Goal: Information Seeking & Learning: Learn about a topic

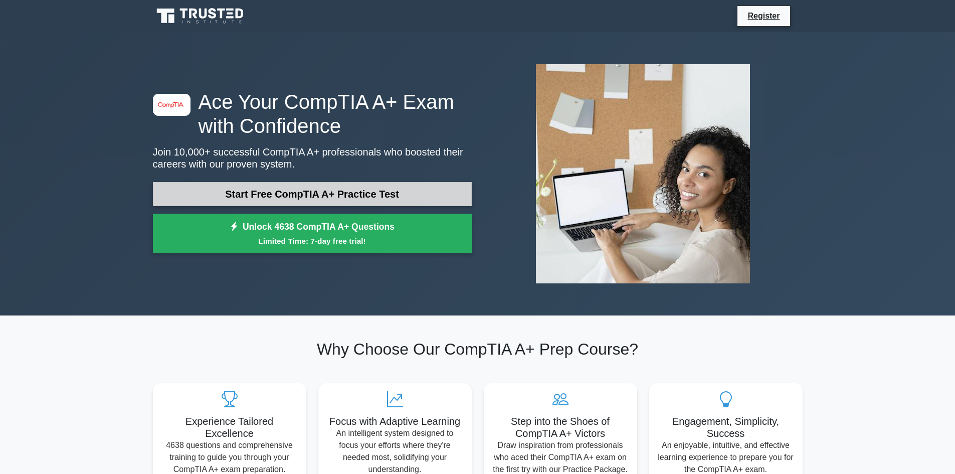
click at [407, 196] on link "Start Free CompTIA A+ Practice Test" at bounding box center [312, 194] width 319 height 24
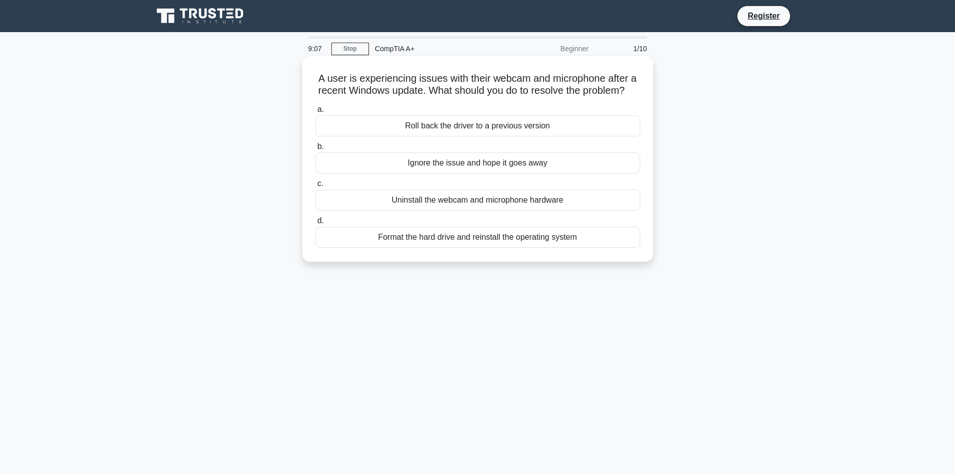
click at [571, 207] on div "Uninstall the webcam and microphone hardware" at bounding box center [477, 200] width 325 height 21
click at [315, 187] on input "c. Uninstall the webcam and microphone hardware" at bounding box center [315, 183] width 0 height 7
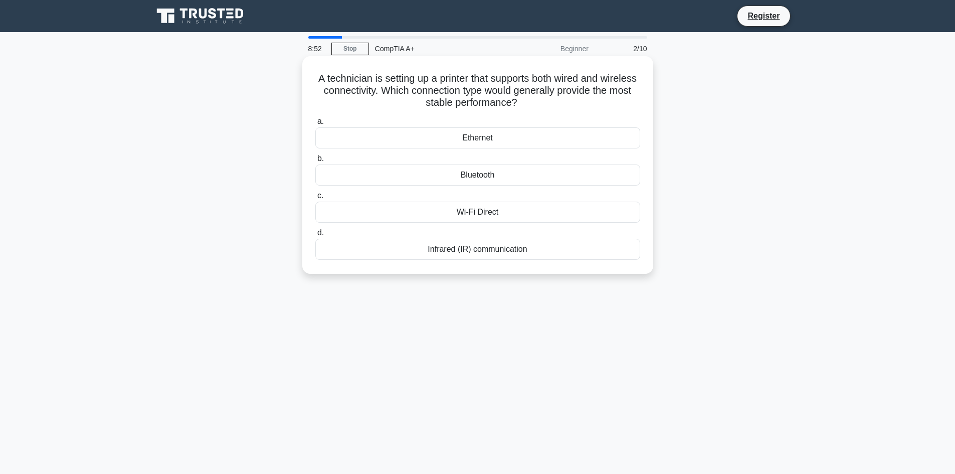
drag, startPoint x: 332, startPoint y: 77, endPoint x: 522, endPoint y: 94, distance: 191.2
click at [596, 102] on h5 "A technician is setting up a printer that supports both wired and wireless conn…" at bounding box center [477, 90] width 327 height 37
copy h5 "A technician is setting up a printer that supports both wired and wireless conn…"
click at [526, 142] on div "Ethernet" at bounding box center [477, 137] width 325 height 21
click at [315, 125] on input "a. Ethernet" at bounding box center [315, 121] width 0 height 7
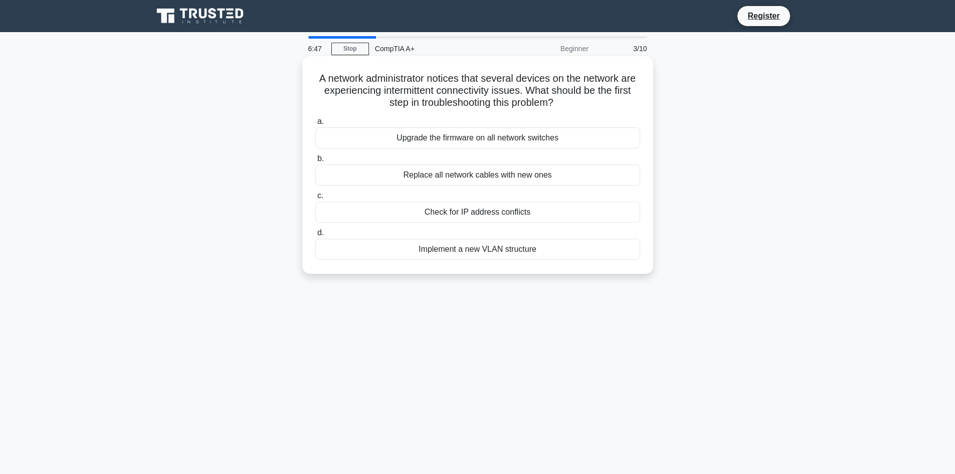
click at [440, 178] on div "Replace all network cables with new ones" at bounding box center [477, 174] width 325 height 21
click at [315, 162] on input "b. Replace all network cables with new ones" at bounding box center [315, 158] width 0 height 7
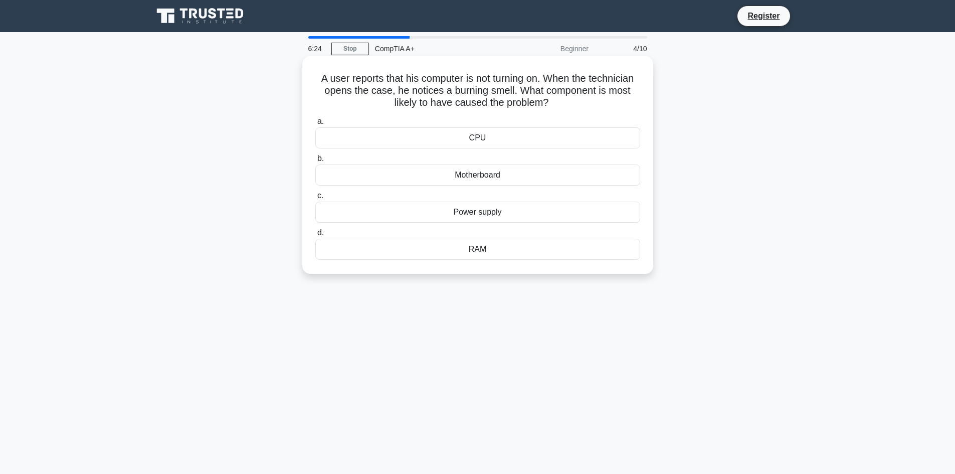
click at [488, 213] on div "Power supply" at bounding box center [477, 212] width 325 height 21
click at [315, 199] on input "c. Power supply" at bounding box center [315, 196] width 0 height 7
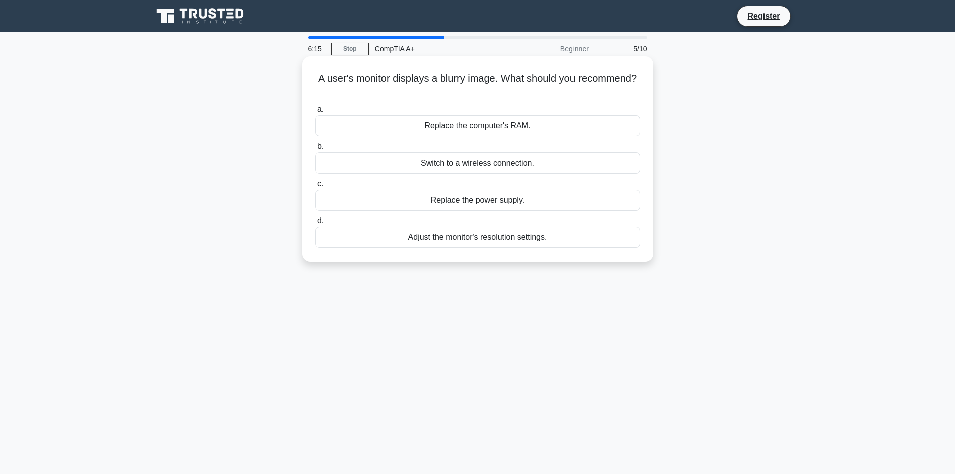
drag, startPoint x: 349, startPoint y: 79, endPoint x: 573, endPoint y: 90, distance: 223.9
click at [573, 90] on h5 "A user's monitor displays a blurry image. What should you recommend? .spinner_0…" at bounding box center [477, 84] width 327 height 25
copy h5 "user's monitor displays a blurry image. What should you recommend?"
click at [489, 238] on div "Adjust the monitor's resolution settings." at bounding box center [477, 237] width 325 height 21
click at [315, 224] on input "d. Adjust the monitor's resolution settings." at bounding box center [315, 221] width 0 height 7
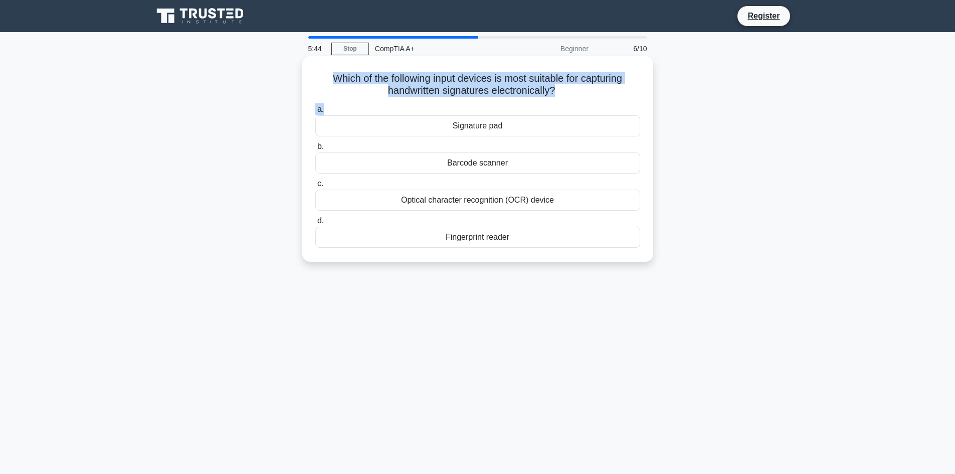
drag, startPoint x: 326, startPoint y: 78, endPoint x: 528, endPoint y: 92, distance: 202.5
click at [595, 104] on div "Which of the following input devices is most suitable for capturing handwritten…" at bounding box center [477, 159] width 343 height 198
copy div "Which of the following input devices is most suitable for capturing handwritten…"
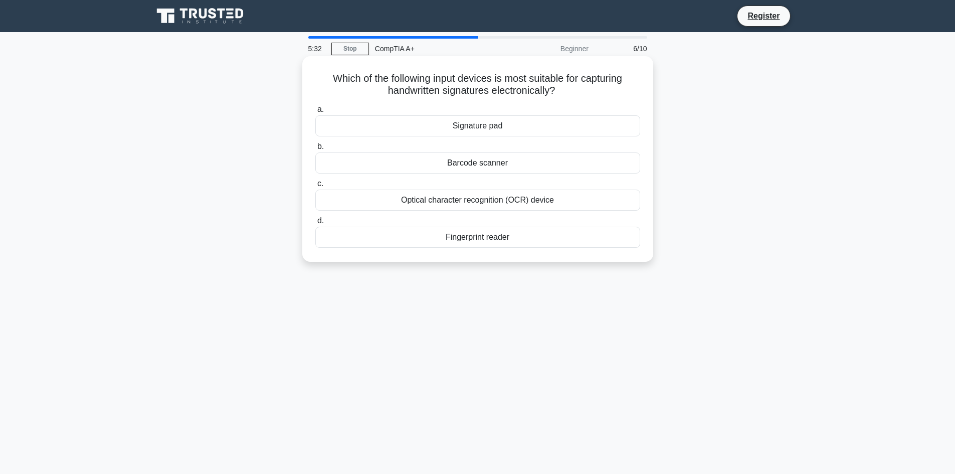
click at [482, 165] on div "Barcode scanner" at bounding box center [477, 162] width 325 height 21
click at [315, 150] on input "b. Barcode scanner" at bounding box center [315, 146] width 0 height 7
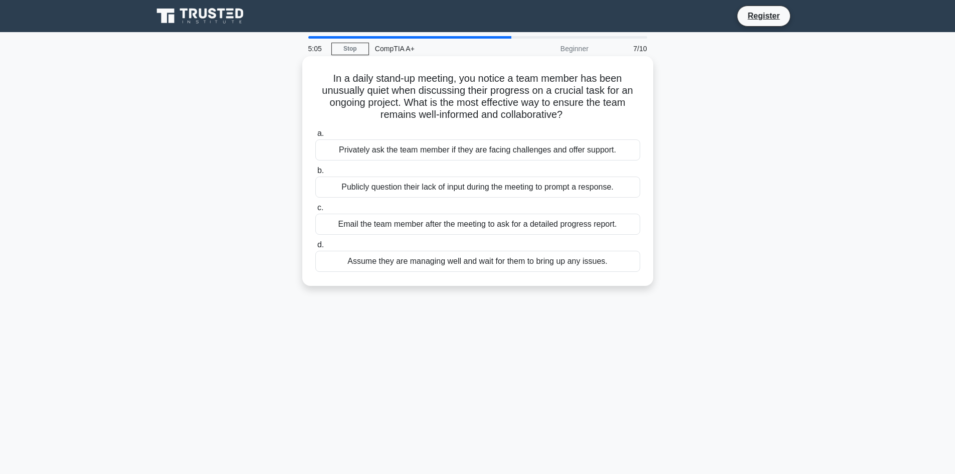
click at [422, 225] on div "Email the team member after the meeting to ask for a detailed progress report." at bounding box center [477, 224] width 325 height 21
click at [315, 211] on input "c. Email the team member after the meeting to ask for a detailed progress repor…" at bounding box center [315, 208] width 0 height 7
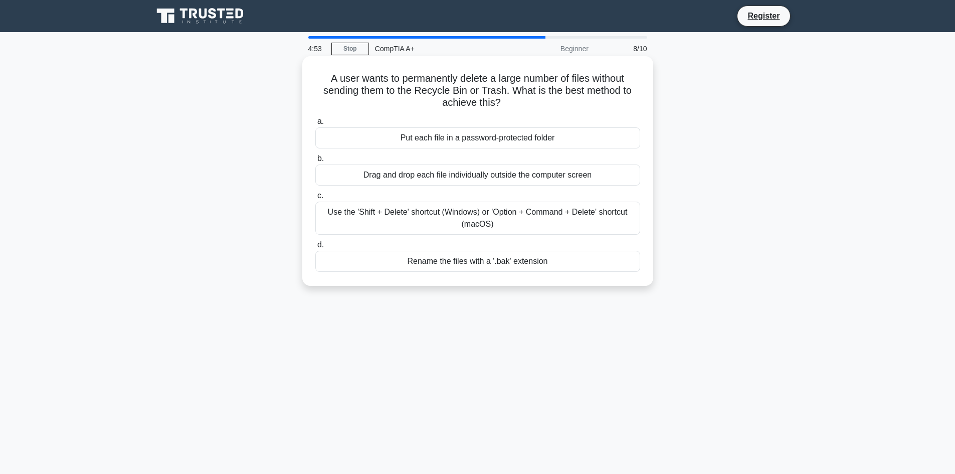
drag, startPoint x: 323, startPoint y: 82, endPoint x: 510, endPoint y: 99, distance: 187.8
click at [566, 106] on h5 "A user wants to permanently delete a large number of files without sending them…" at bounding box center [477, 90] width 327 height 37
copy h5 "A user wants to permanently delete a large number of files without sending them…"
click at [454, 266] on div "Rename the files with a '.bak' extension" at bounding box center [477, 261] width 325 height 21
click at [315, 248] on input "d. Rename the files with a '.bak' extension" at bounding box center [315, 245] width 0 height 7
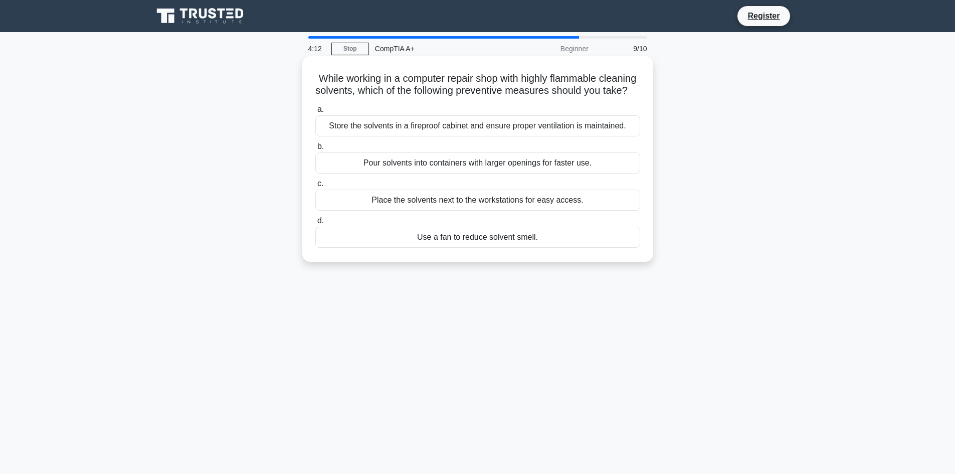
drag, startPoint x: 332, startPoint y: 77, endPoint x: 484, endPoint y: 99, distance: 153.5
click at [514, 97] on h5 "While working in a computer repair shop with highly flammable cleaning solvents…" at bounding box center [477, 84] width 327 height 25
copy h5 "While working in a computer repair shop with highly flammable cleaning solvents…"
click at [479, 136] on div "Store the solvents in a fireproof cabinet and ensure proper ventilation is main…" at bounding box center [477, 125] width 325 height 21
click at [315, 113] on input "a. Store the solvents in a fireproof cabinet and ensure proper ventilation is m…" at bounding box center [315, 109] width 0 height 7
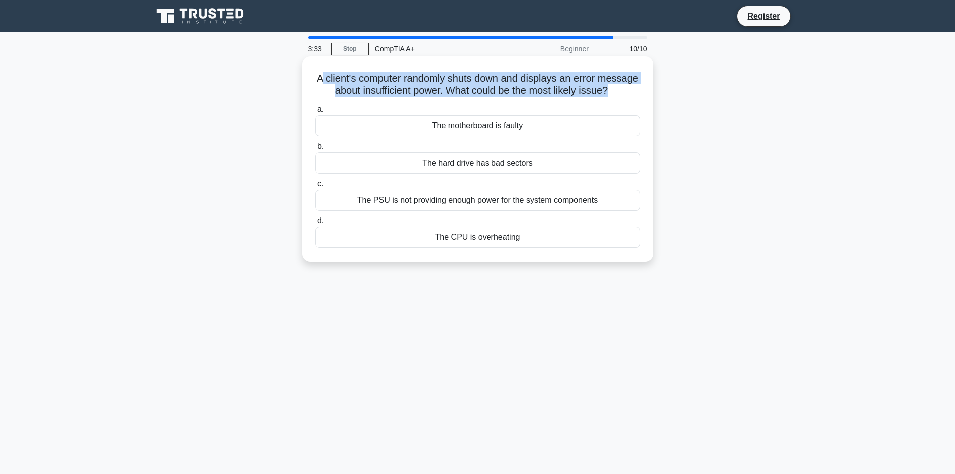
drag, startPoint x: 338, startPoint y: 80, endPoint x: 599, endPoint y: 93, distance: 260.5
click at [632, 97] on h5 "A client's computer randomly shuts down and displays an error message about ins…" at bounding box center [477, 84] width 327 height 25
copy h5 "client's computer randomly shuts down and displays an error message about insuf…"
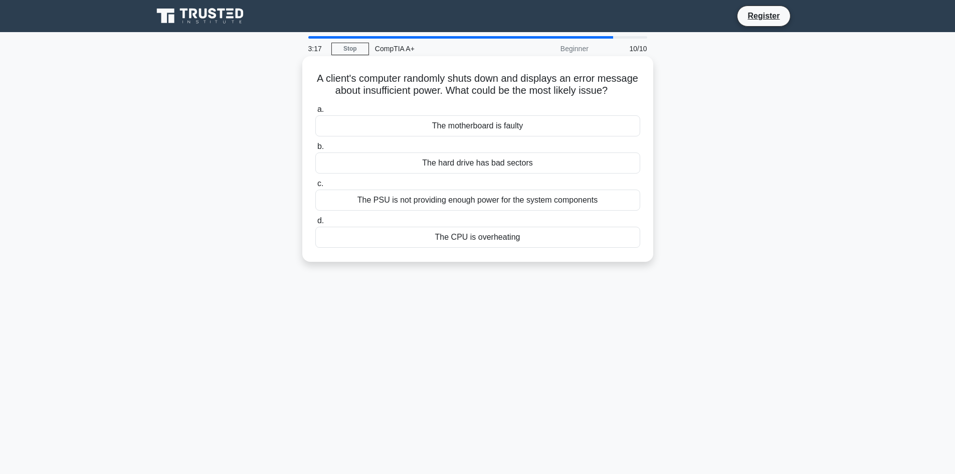
click at [468, 248] on div "The CPU is overheating" at bounding box center [477, 237] width 325 height 21
click at [315, 224] on input "d. The CPU is overheating" at bounding box center [315, 221] width 0 height 7
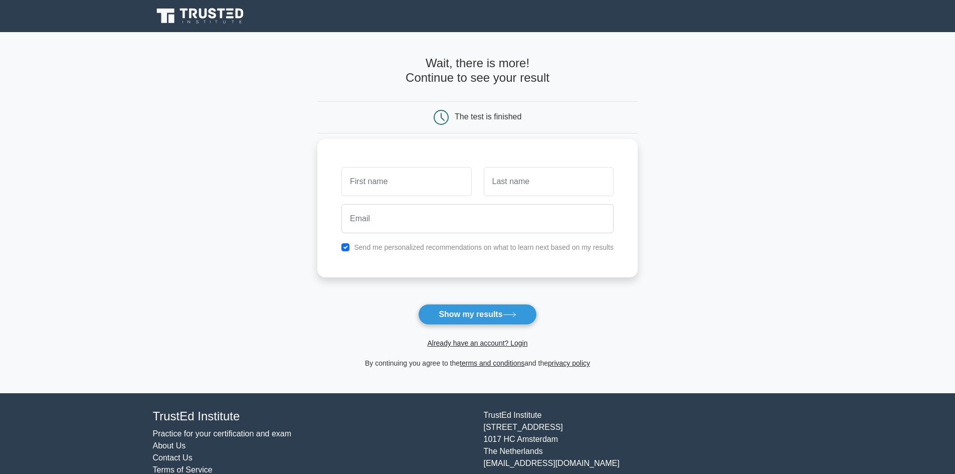
click at [430, 175] on input "text" at bounding box center [406, 181] width 130 height 29
click at [507, 192] on input "text" at bounding box center [549, 181] width 130 height 29
type input "Casa"
click at [478, 225] on input "email" at bounding box center [477, 218] width 272 height 29
type input "robertocasa92@gmail.com"
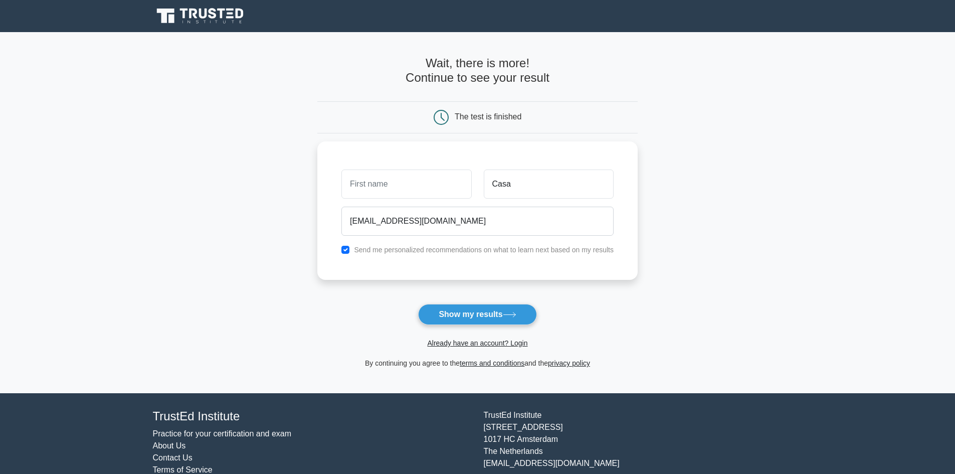
click at [501, 322] on button "Show my results" at bounding box center [477, 314] width 118 height 21
click at [394, 179] on input "text" at bounding box center [406, 181] width 130 height 29
type input "roberto"
click at [507, 310] on button "Show my results" at bounding box center [477, 314] width 118 height 21
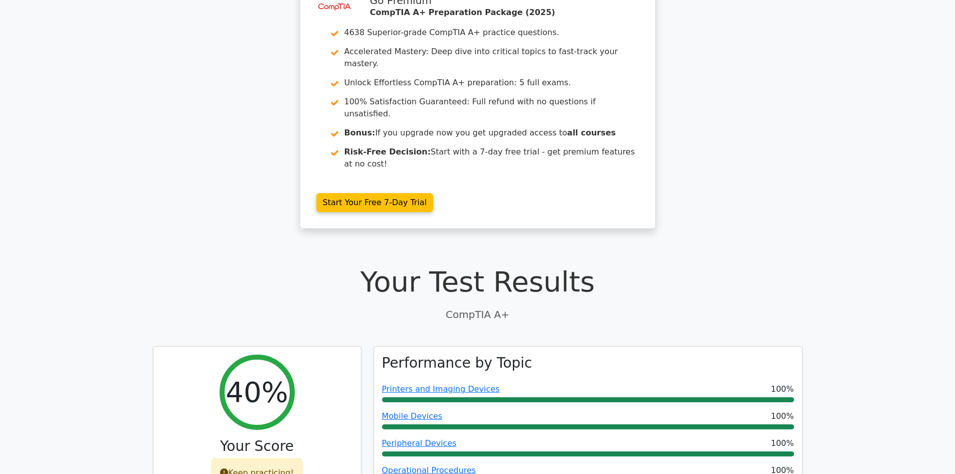
scroll to position [150, 0]
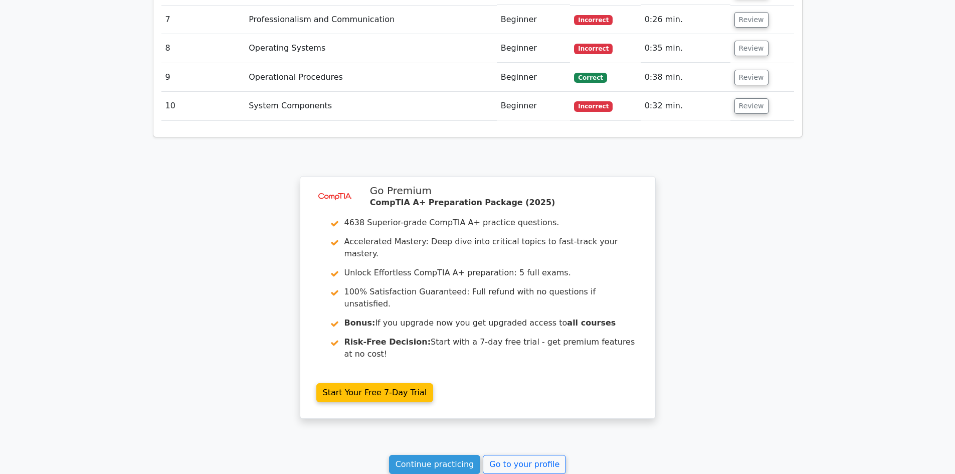
scroll to position [1510, 0]
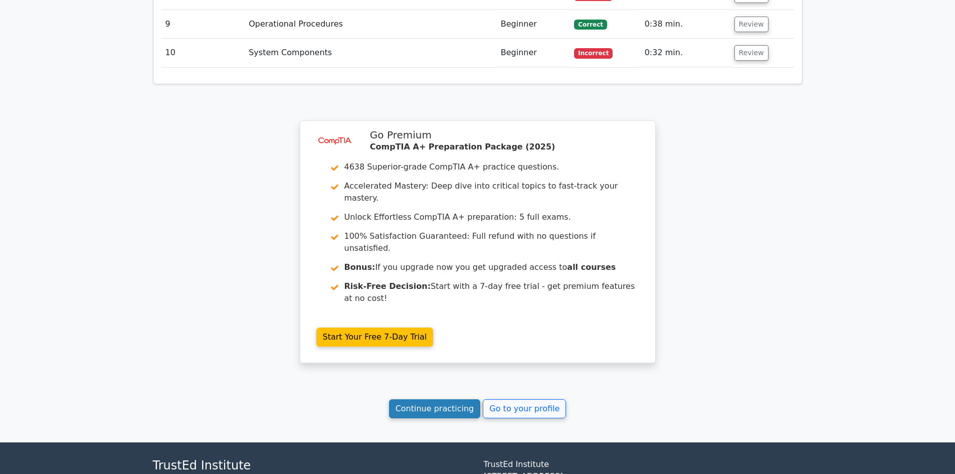
click at [466, 399] on link "Continue practicing" at bounding box center [435, 408] width 92 height 19
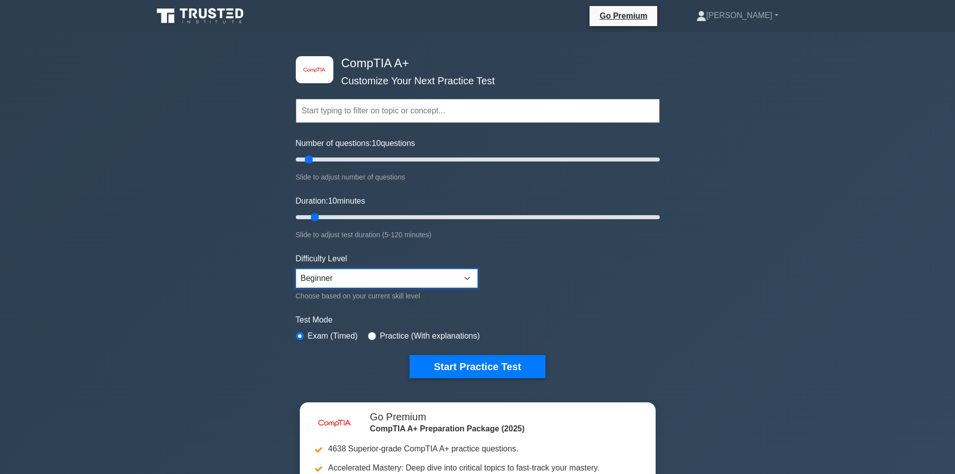
click at [439, 284] on select "Beginner Intermediate Expert" at bounding box center [387, 278] width 182 height 19
select select "intermediate"
click at [296, 269] on select "Beginner Intermediate Expert" at bounding box center [387, 278] width 182 height 19
click at [516, 370] on button "Start Practice Test" at bounding box center [477, 366] width 135 height 23
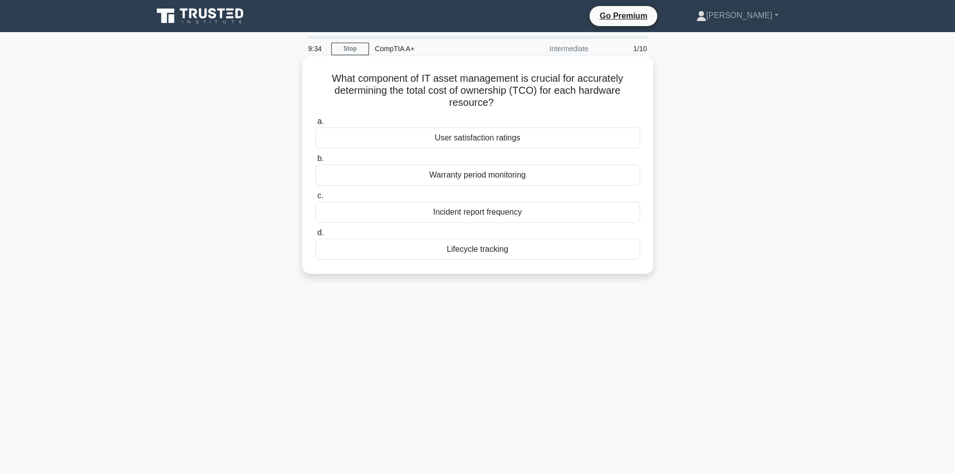
click at [567, 213] on div "Incident report frequency" at bounding box center [477, 212] width 325 height 21
click at [315, 199] on input "c. Incident report frequency" at bounding box center [315, 196] width 0 height 7
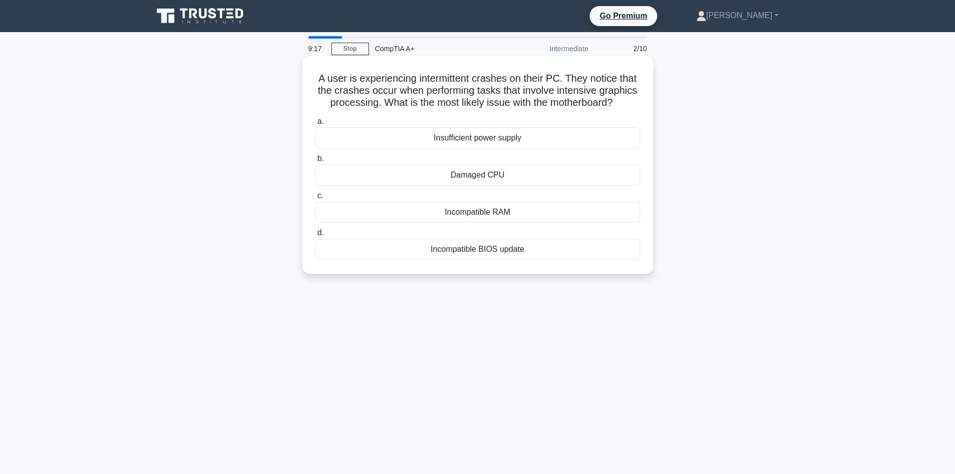
drag, startPoint x: 315, startPoint y: 77, endPoint x: 626, endPoint y: 120, distance: 314.3
click at [626, 109] on h5 "A user is experiencing intermittent crashes on their PC. They notice that the c…" at bounding box center [477, 90] width 327 height 37
copy h5 "A user is experiencing intermittent crashes on their PC. They notice that the c…"
click at [503, 223] on div "Incompatible RAM" at bounding box center [477, 212] width 325 height 21
click at [315, 199] on input "c. Incompatible RAM" at bounding box center [315, 196] width 0 height 7
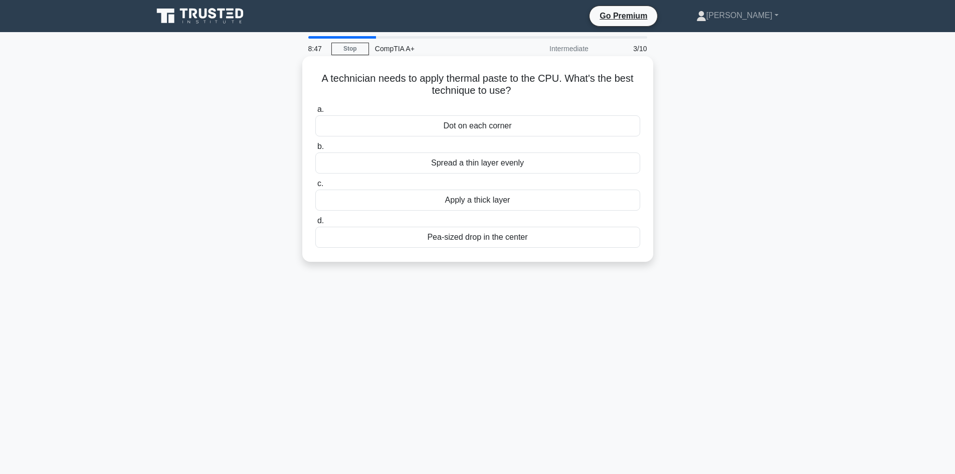
click at [535, 157] on div "Spread a thin layer evenly" at bounding box center [477, 162] width 325 height 21
click at [315, 150] on input "b. Spread a thin layer evenly" at bounding box center [315, 146] width 0 height 7
click at [513, 201] on div "SSD" at bounding box center [477, 200] width 325 height 21
click at [315, 187] on input "c. SSD" at bounding box center [315, 183] width 0 height 7
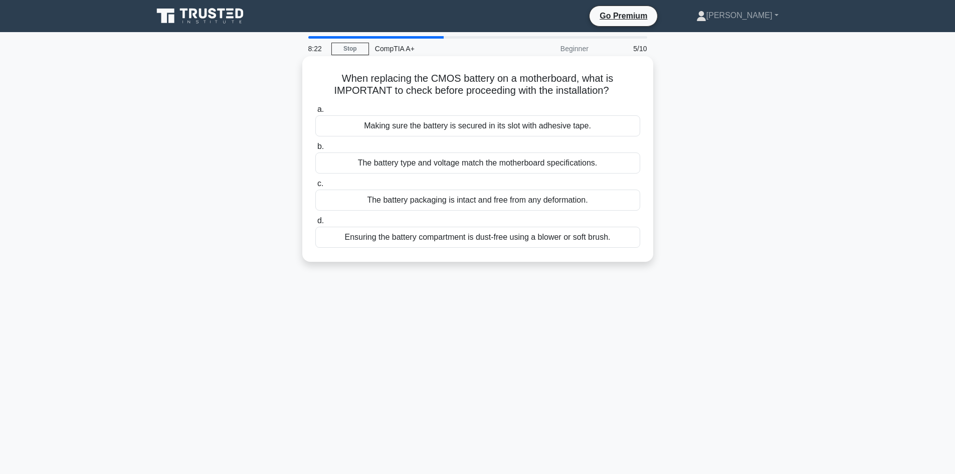
click at [443, 130] on div "Making sure the battery is secured in its slot with adhesive tape." at bounding box center [477, 125] width 325 height 21
click at [315, 113] on input "a. Making sure the battery is secured in its slot with adhesive tape." at bounding box center [315, 109] width 0 height 7
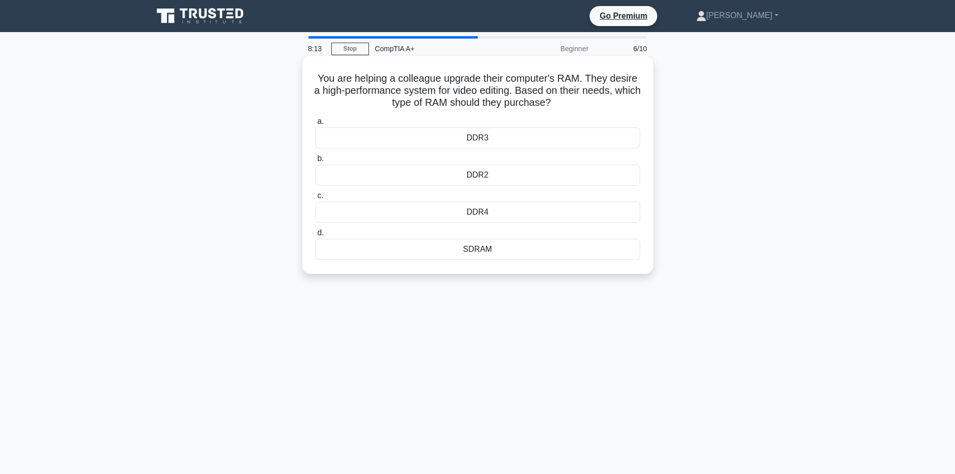
click at [487, 251] on div "SDRAM" at bounding box center [477, 249] width 325 height 21
click at [315, 236] on input "d. SDRAM" at bounding box center [315, 233] width 0 height 7
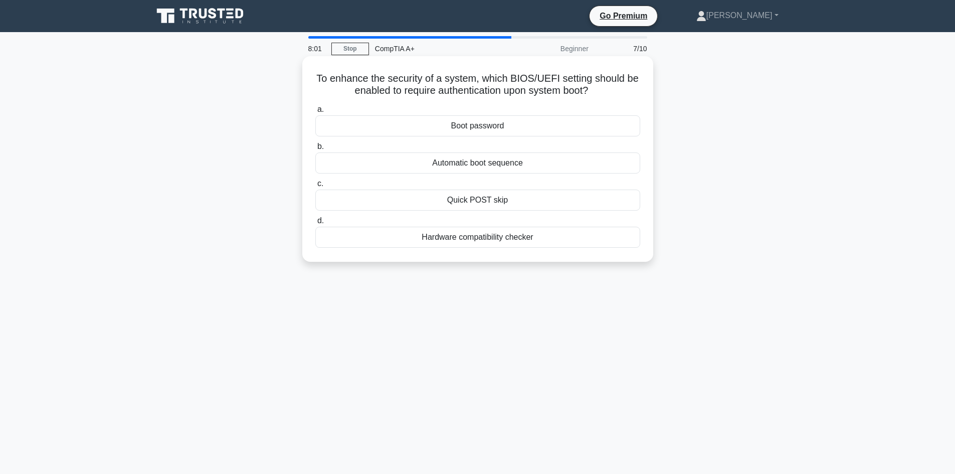
click at [496, 124] on div "Boot password" at bounding box center [477, 125] width 325 height 21
click at [315, 113] on input "a. Boot password" at bounding box center [315, 109] width 0 height 7
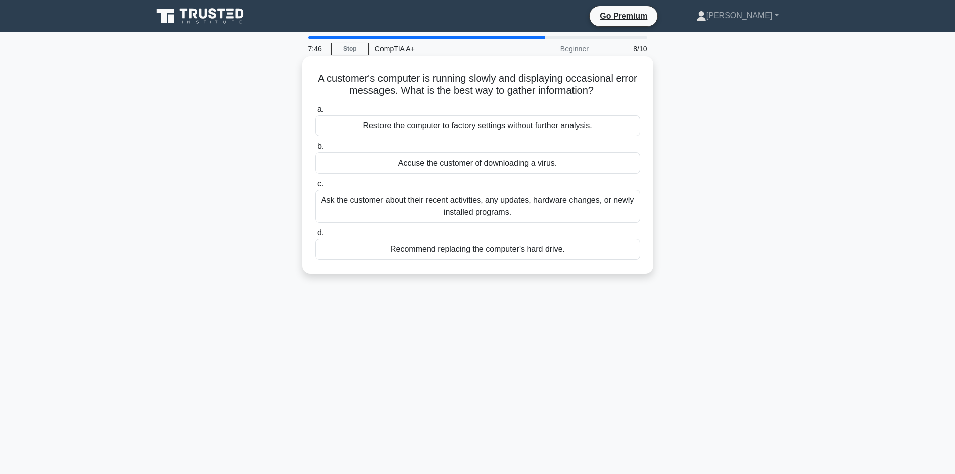
click at [471, 217] on div "Ask the customer about their recent activities, any updates, hardware changes, …" at bounding box center [477, 206] width 325 height 33
click at [315, 187] on input "c. Ask the customer about their recent activities, any updates, hardware change…" at bounding box center [315, 183] width 0 height 7
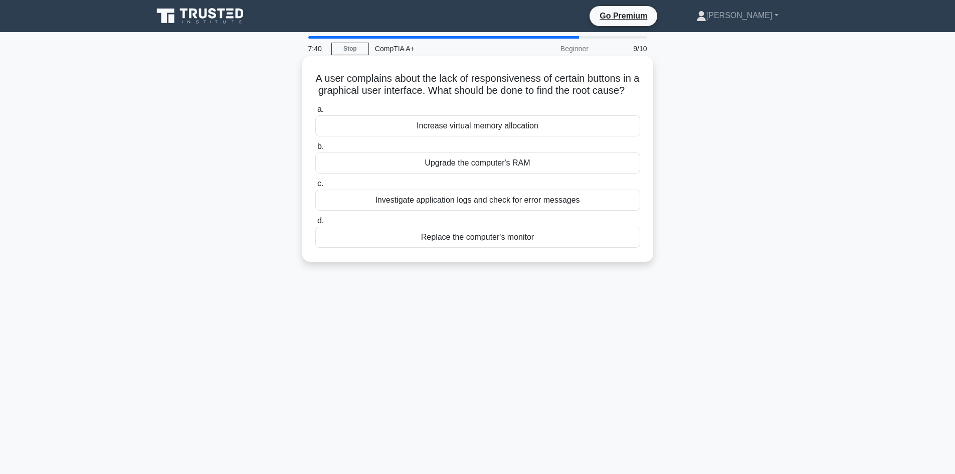
click at [505, 173] on div "Upgrade the computer's RAM" at bounding box center [477, 162] width 325 height 21
click at [315, 150] on input "b. Upgrade the computer's RAM" at bounding box center [315, 146] width 0 height 7
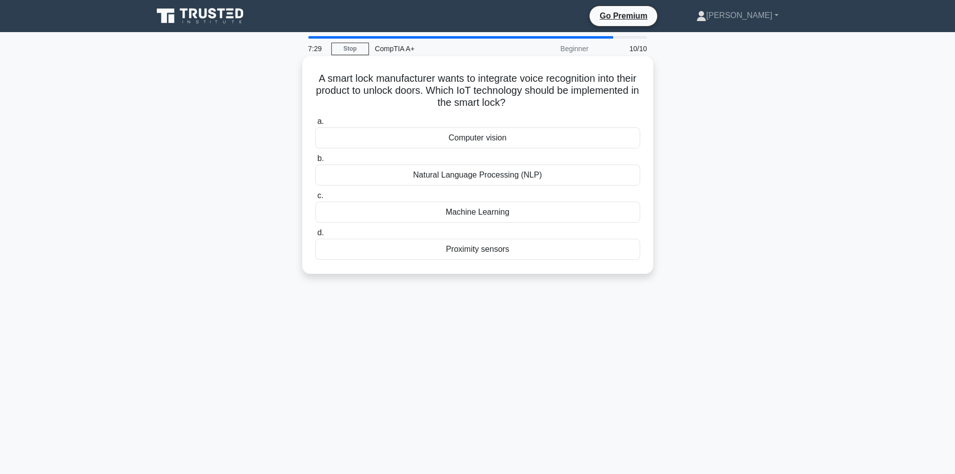
click at [515, 248] on div "Proximity sensors" at bounding box center [477, 249] width 325 height 21
click at [315, 236] on input "d. Proximity sensors" at bounding box center [315, 233] width 0 height 7
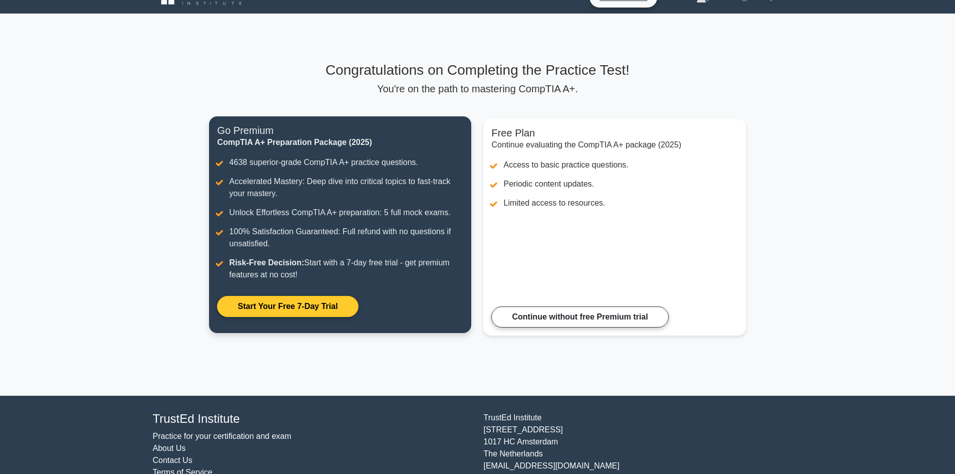
scroll to position [1, 0]
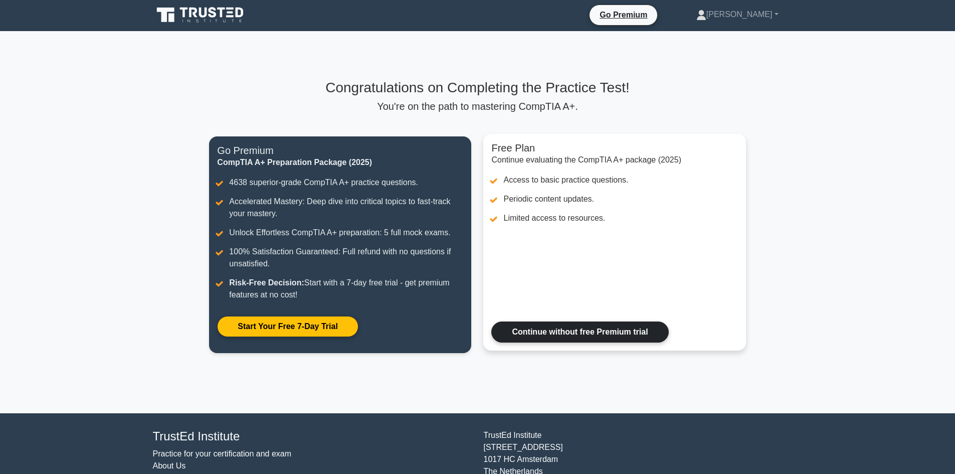
click at [587, 337] on link "Continue without free Premium trial" at bounding box center [579, 331] width 177 height 21
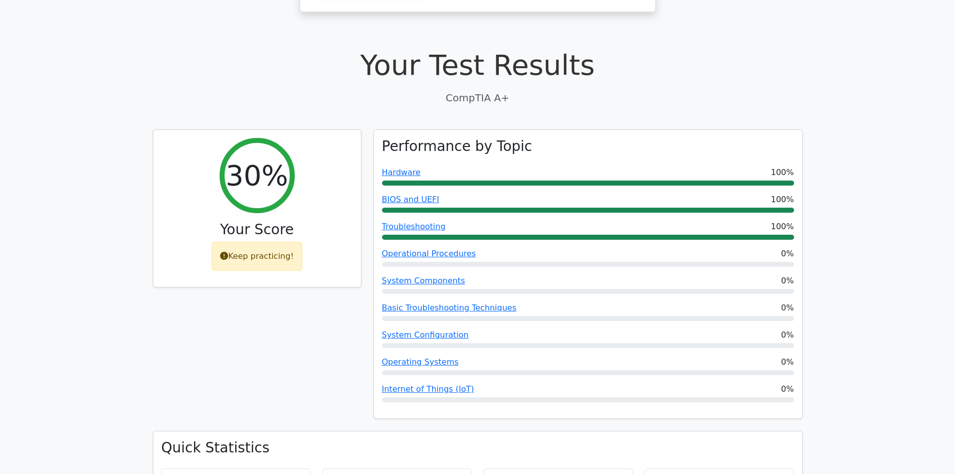
scroll to position [120, 0]
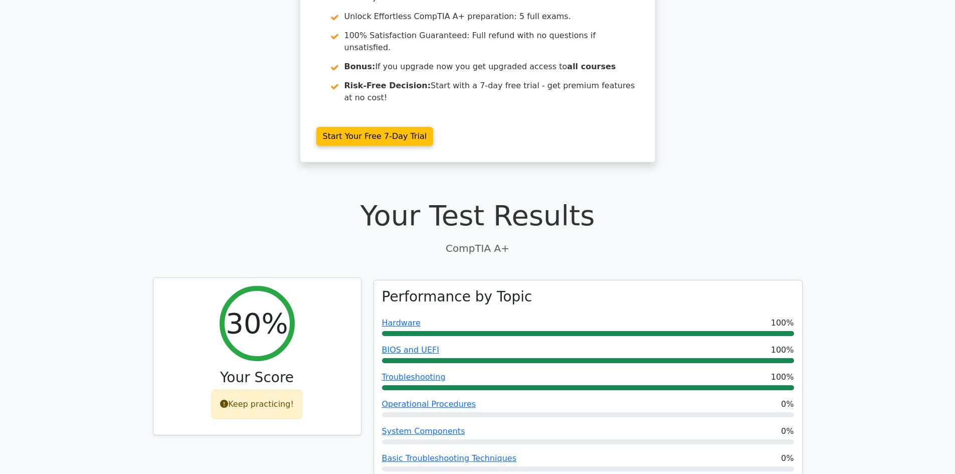
click at [272, 390] on div "Keep practicing!" at bounding box center [257, 404] width 91 height 29
click at [228, 400] on icon at bounding box center [224, 404] width 8 height 8
